Goal: Check status: Check status

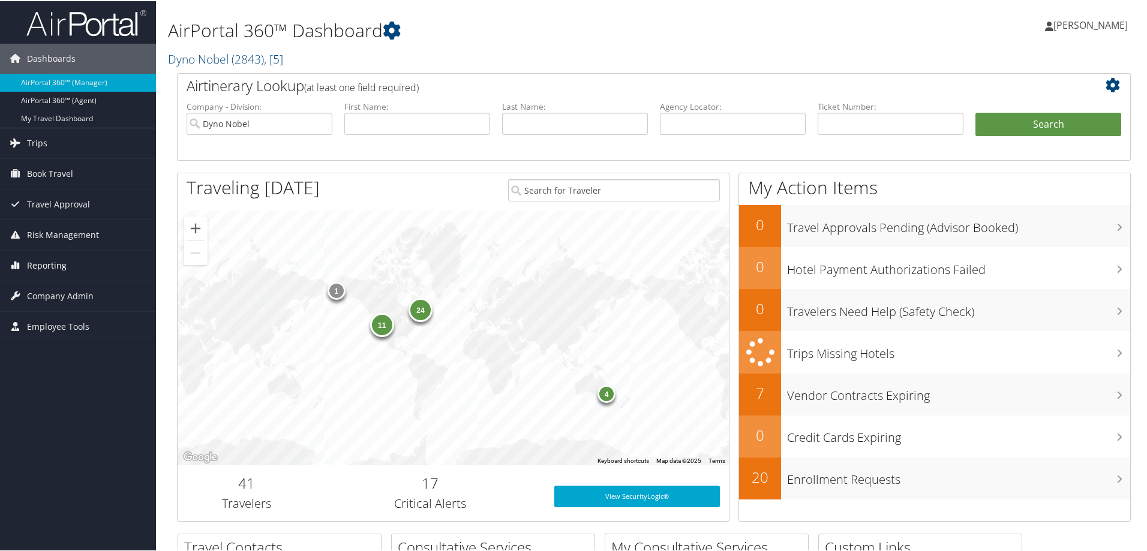
click at [41, 260] on span "Reporting" at bounding box center [47, 265] width 40 height 30
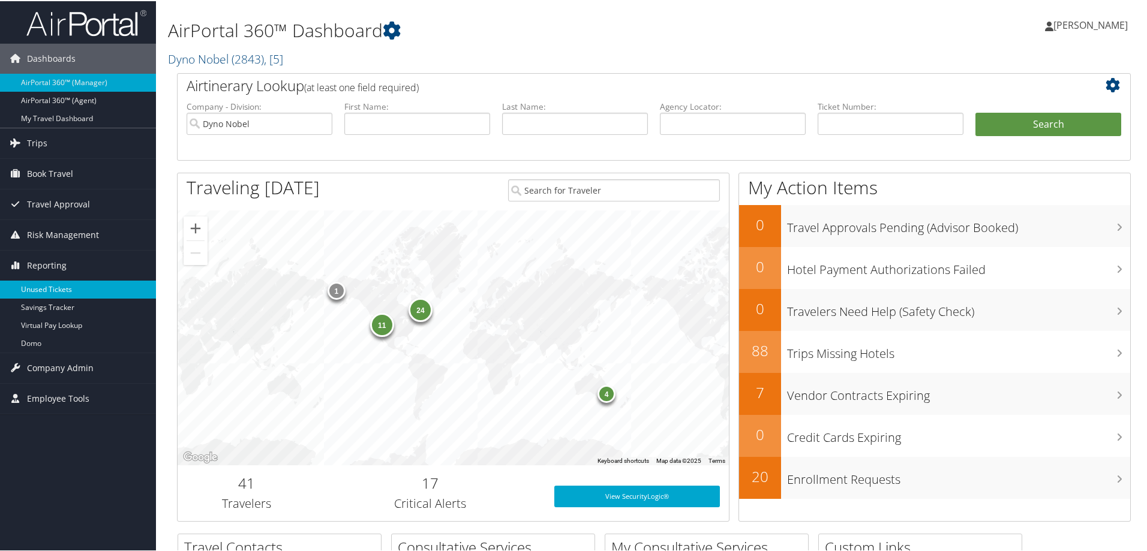
click at [50, 289] on link "Unused Tickets" at bounding box center [78, 289] width 156 height 18
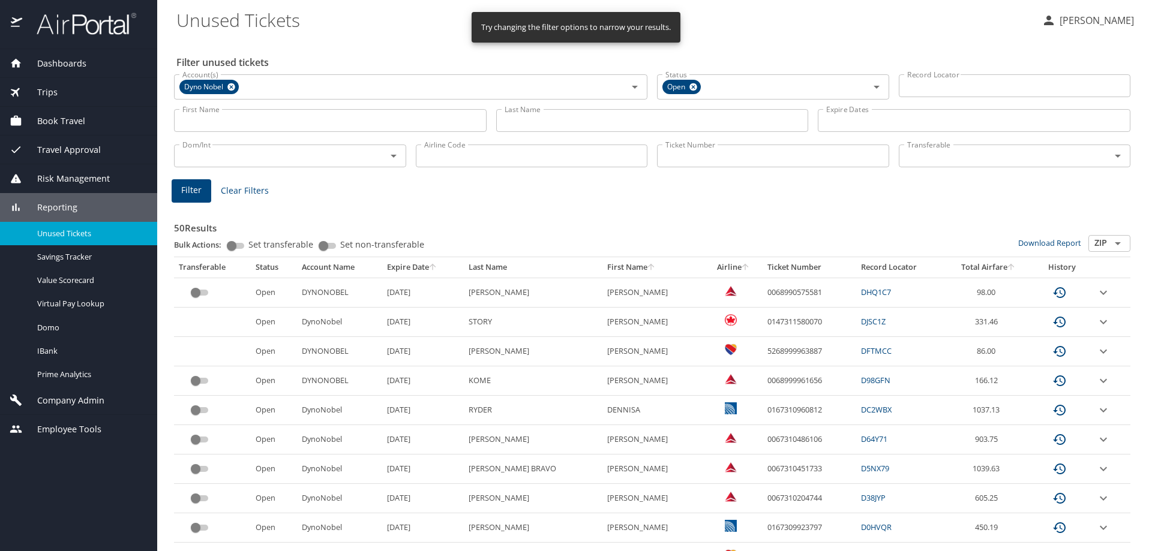
click at [567, 113] on input "Last Name" at bounding box center [652, 120] width 313 height 23
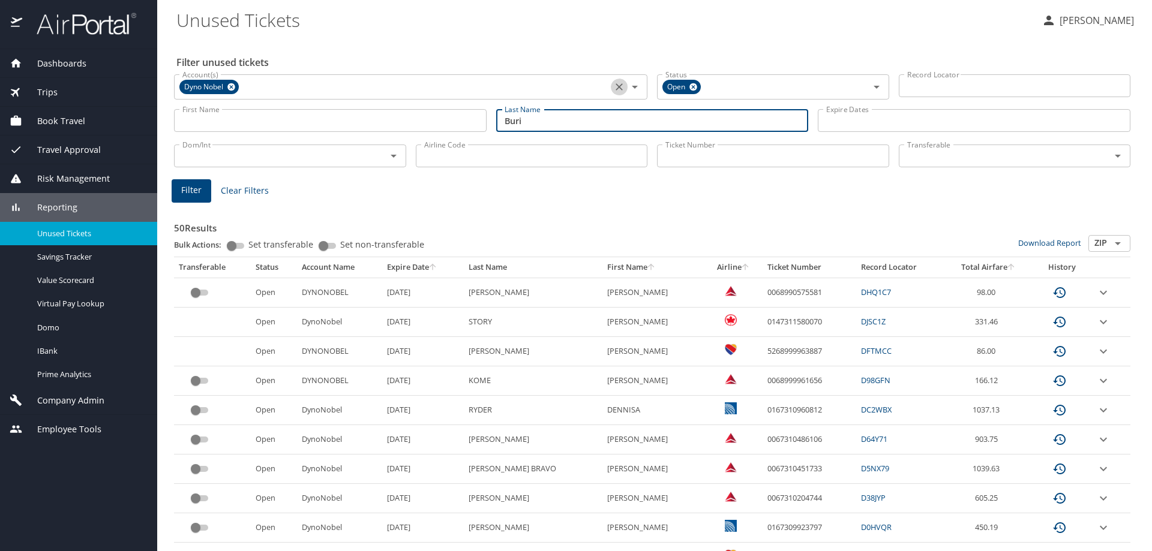
click at [613, 88] on icon "Clear" at bounding box center [619, 87] width 12 height 12
type input "Buri"
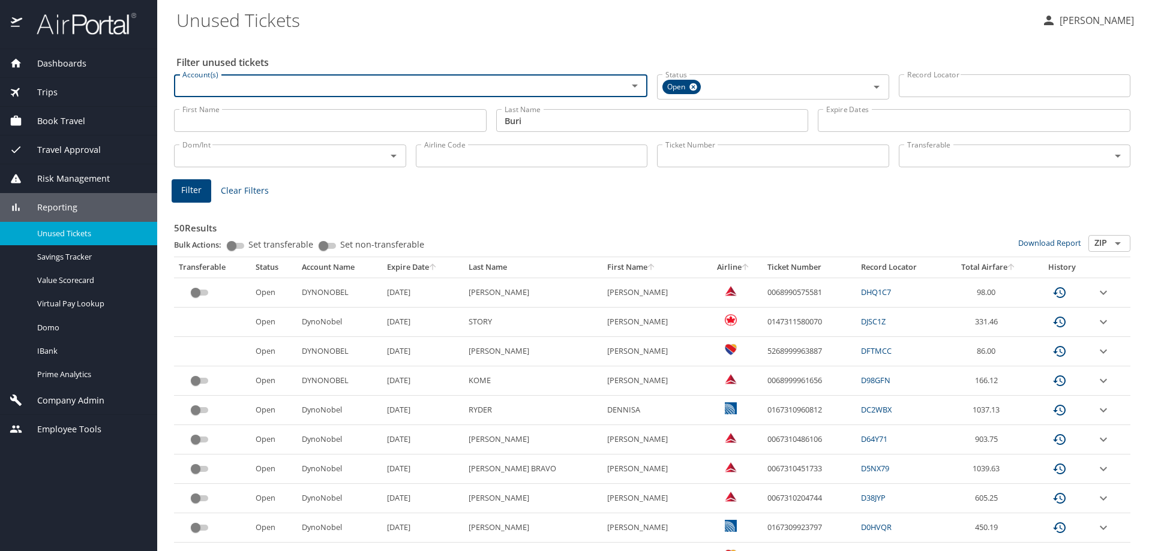
click at [207, 97] on div "Account(s)" at bounding box center [410, 85] width 473 height 23
click at [205, 85] on input "Account(s)" at bounding box center [393, 86] width 431 height 16
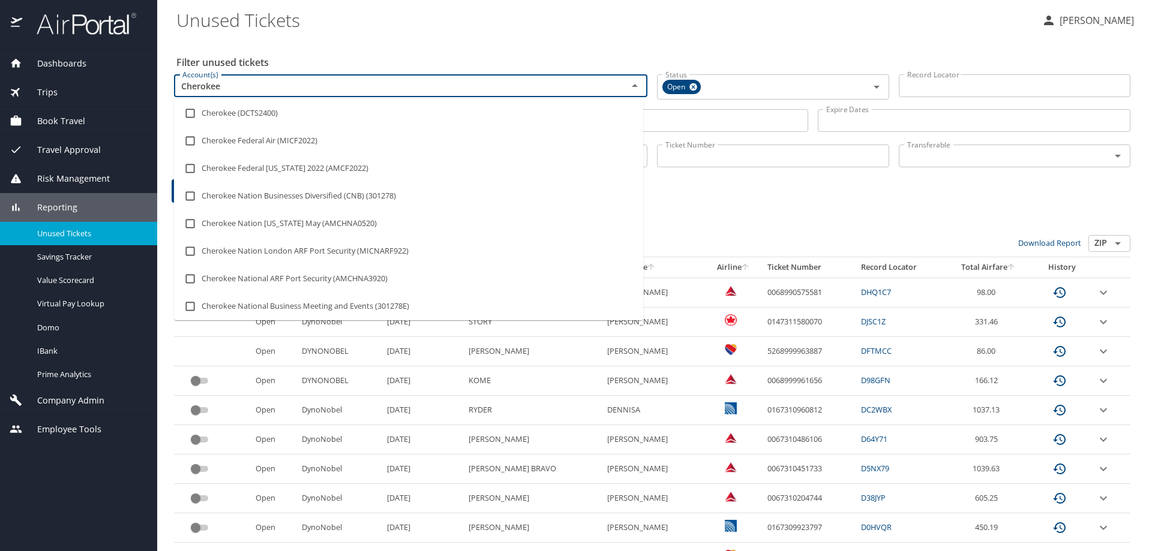
type input "Cherokee"
